Goal: Task Accomplishment & Management: Manage account settings

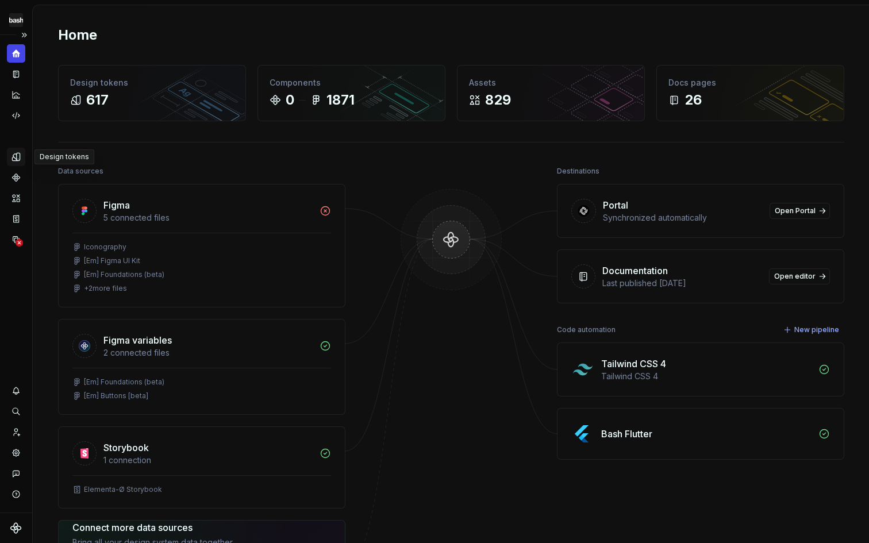
click at [17, 159] on icon "Design tokens" at bounding box center [18, 156] width 3 height 7
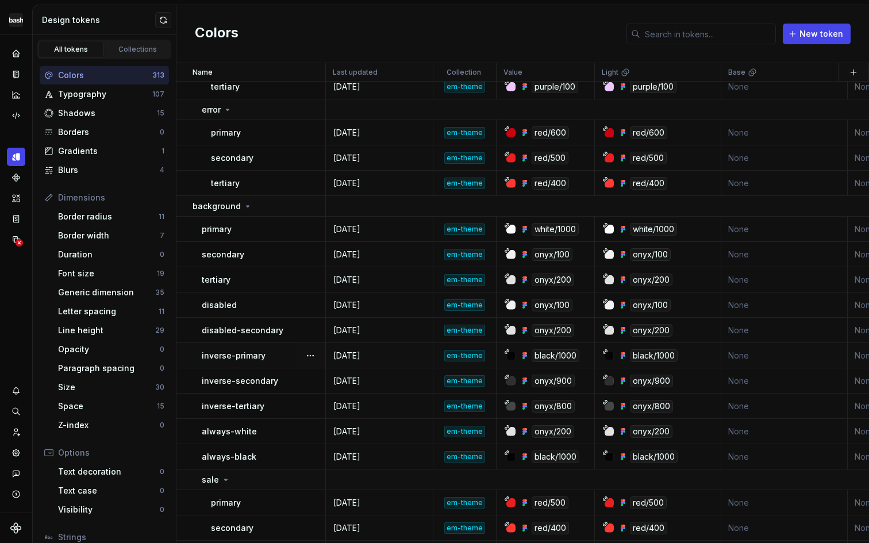
scroll to position [939, 0]
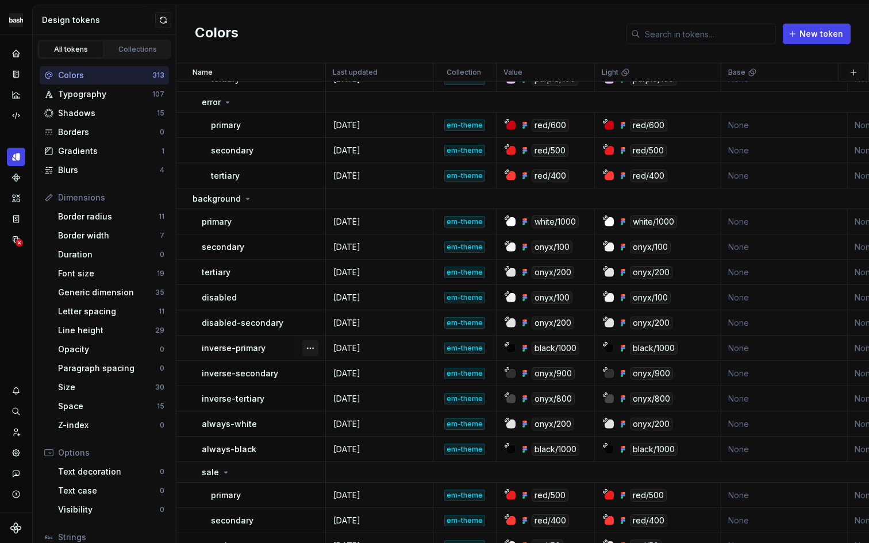
click at [308, 347] on button "button" at bounding box center [310, 348] width 16 height 16
click at [328, 367] on div "Open detail" at bounding box center [361, 369] width 75 height 11
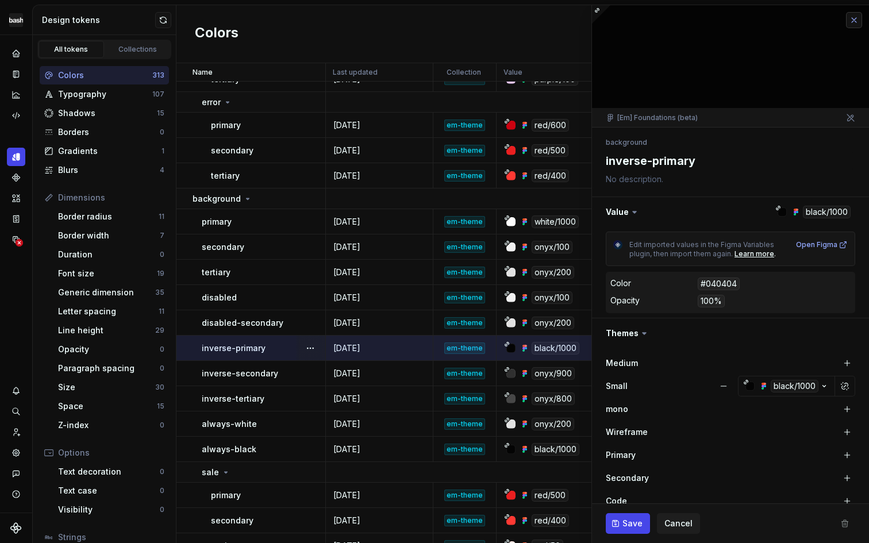
click at [846, 21] on button "button" at bounding box center [854, 20] width 16 height 16
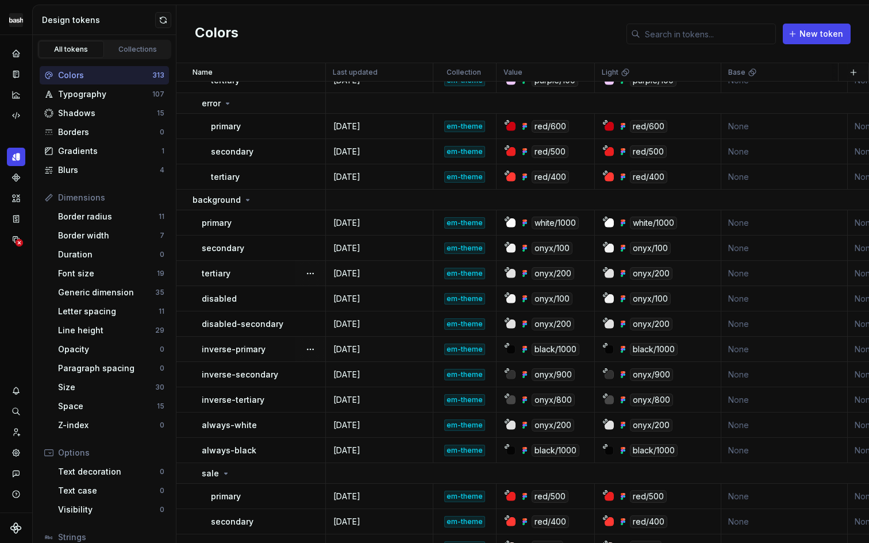
scroll to position [937, 0]
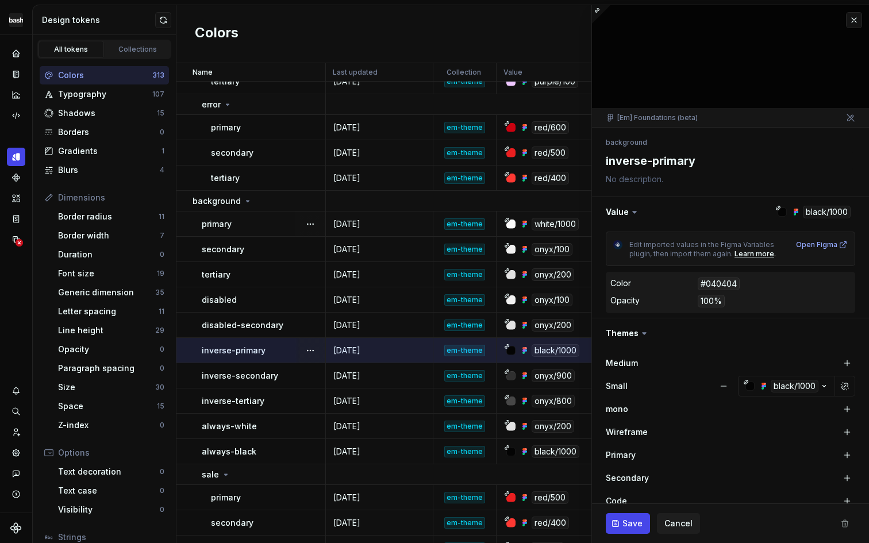
type textarea "*"
click at [16, 239] on icon "Data sources" at bounding box center [20, 243] width 8 height 8
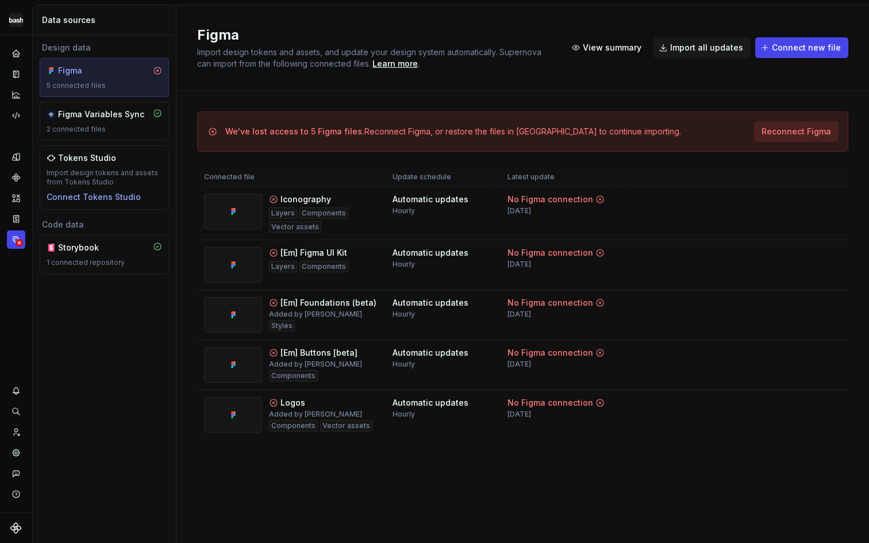
click at [797, 130] on span "Reconnect Figma" at bounding box center [797, 131] width 70 height 11
